Goal: Browse casually

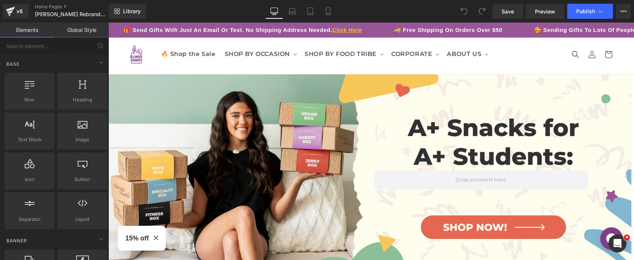
click at [141, 237] on h3 "15% off" at bounding box center [137, 238] width 24 height 10
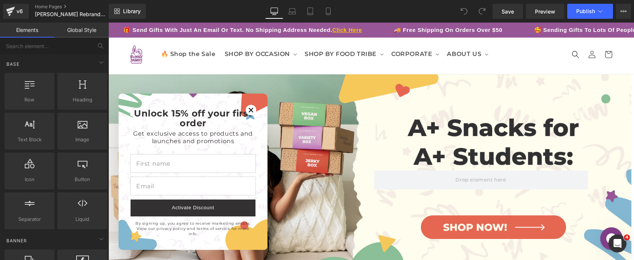
click at [254, 111] on span "Close modal" at bounding box center [251, 110] width 11 height 11
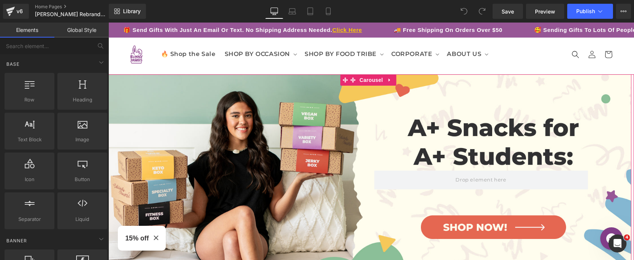
click at [231, 104] on div "Separator Row" at bounding box center [369, 175] width 526 height 203
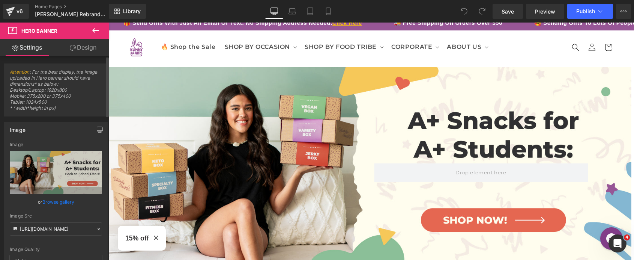
scroll to position [17, 0]
